Goal: Find specific page/section: Locate a particular part of the current website

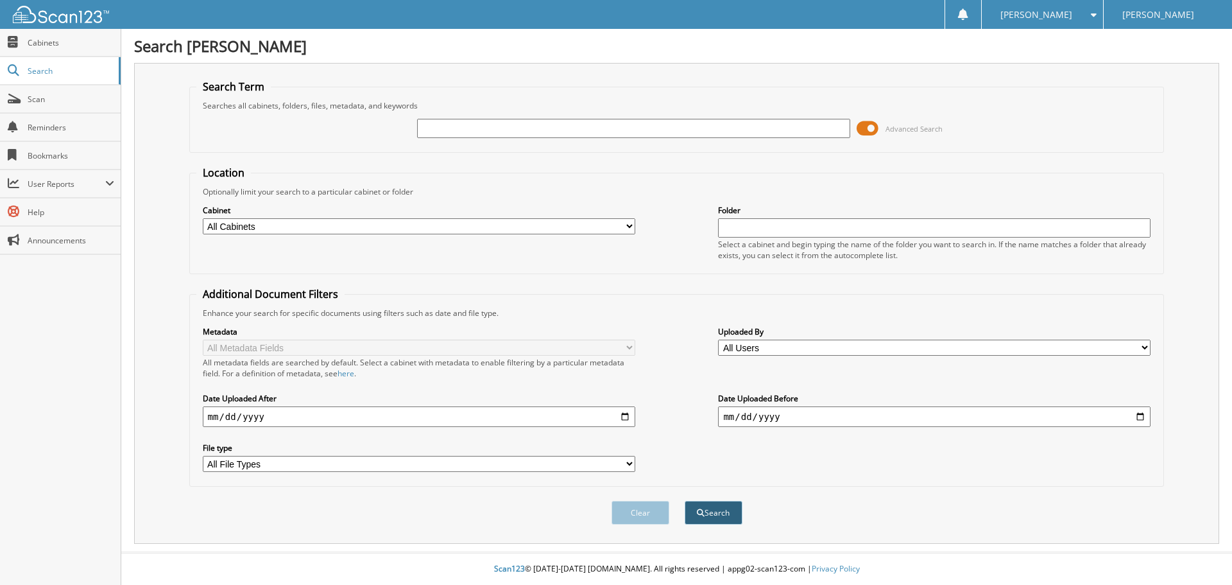
click at [710, 515] on button "Search" at bounding box center [714, 513] width 58 height 24
click at [617, 130] on input "text" at bounding box center [633, 128] width 433 height 19
type input "131526"
click at [685, 501] on button "Search" at bounding box center [714, 513] width 58 height 24
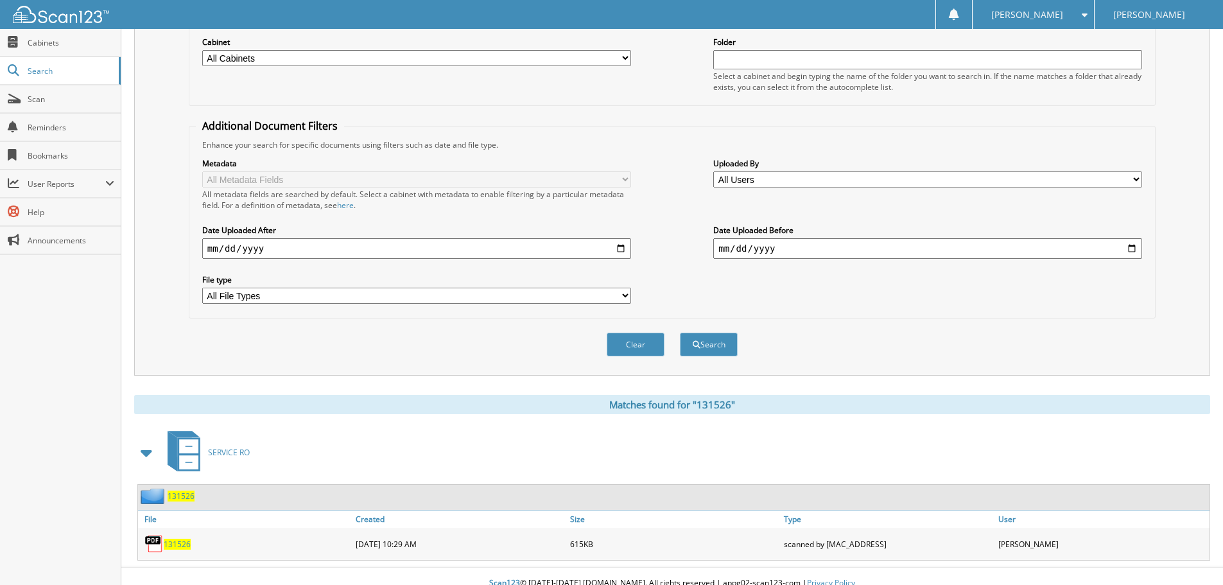
scroll to position [183, 0]
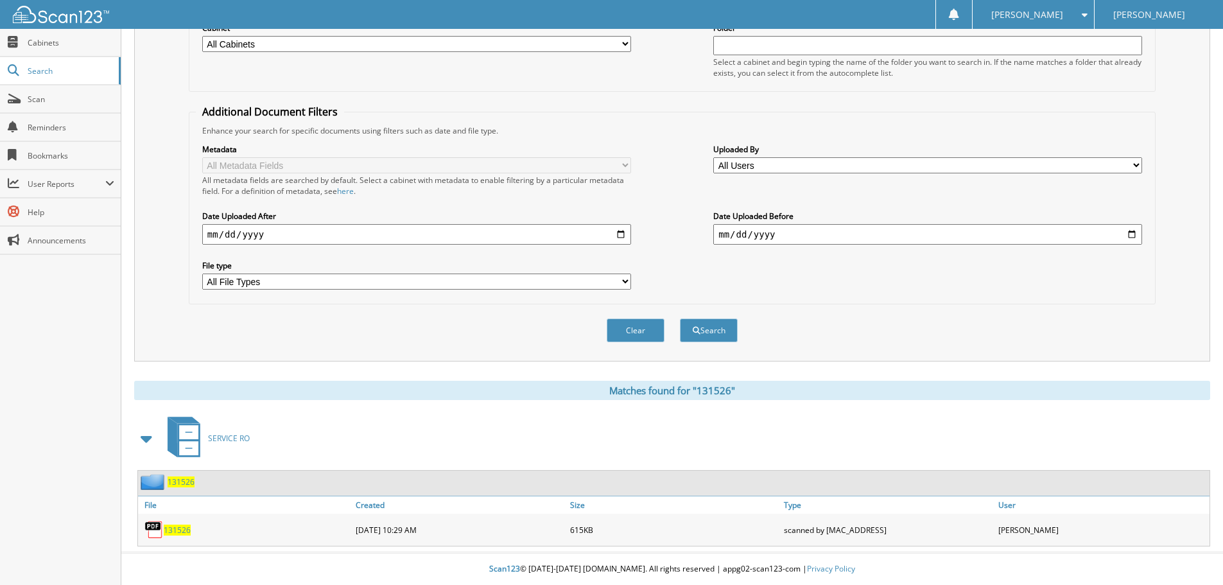
click at [175, 528] on span "131526" at bounding box center [177, 529] width 27 height 11
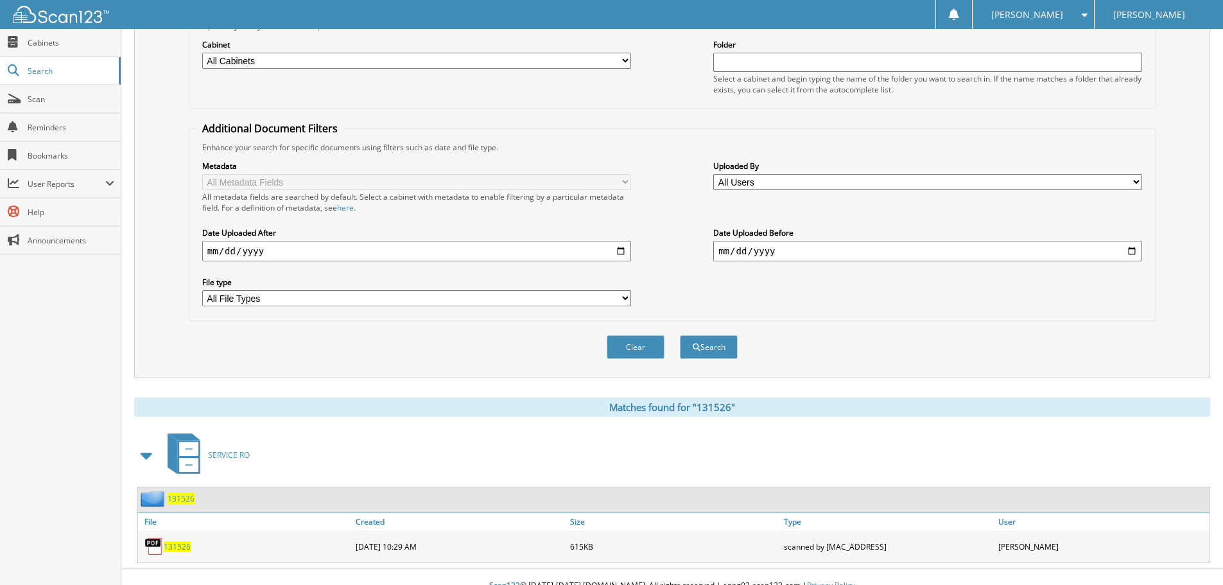
scroll to position [0, 0]
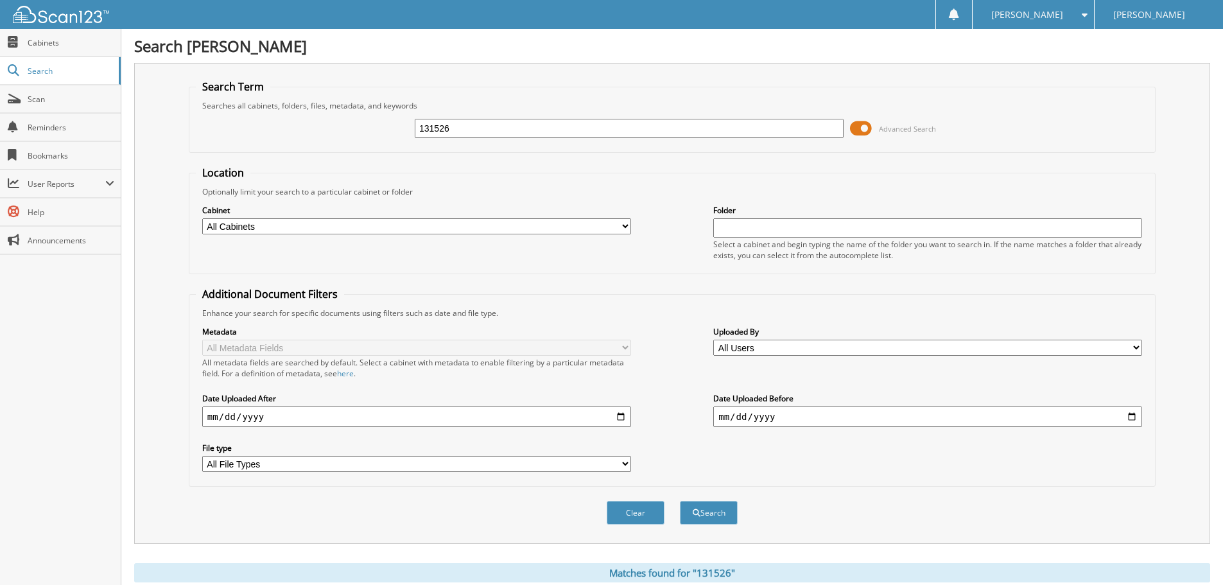
drag, startPoint x: 614, startPoint y: 135, endPoint x: 352, endPoint y: 132, distance: 262.5
click at [352, 132] on div "131526 Advanced Search" at bounding box center [672, 128] width 952 height 35
type input "131475"
click at [680, 501] on button "Search" at bounding box center [709, 513] width 58 height 24
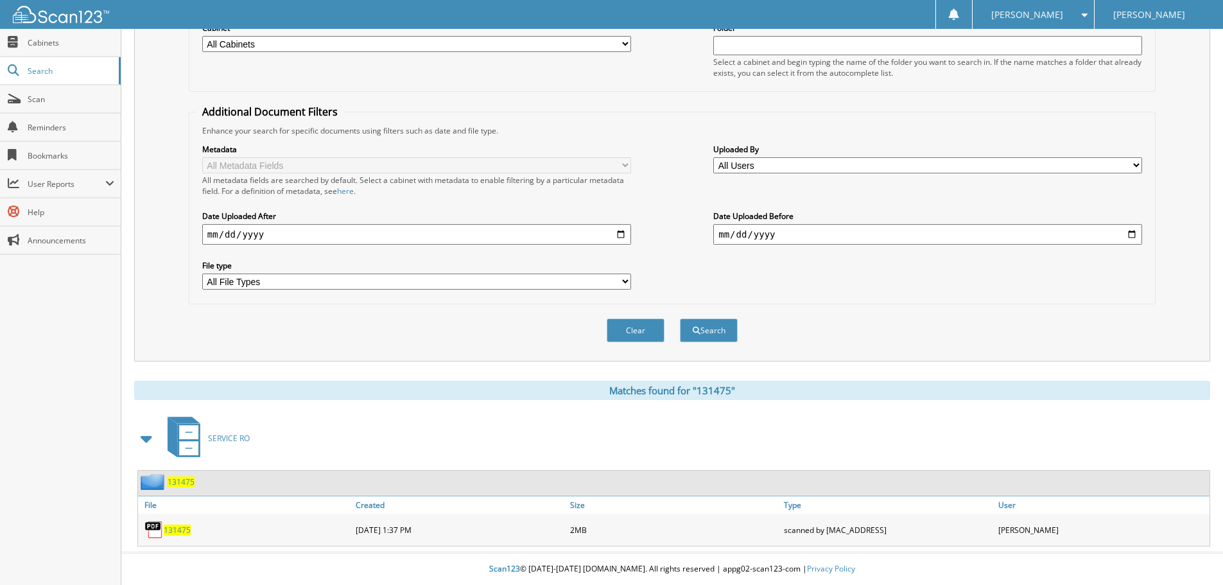
click at [185, 530] on span "131475" at bounding box center [177, 529] width 27 height 11
